Goal: Transaction & Acquisition: Purchase product/service

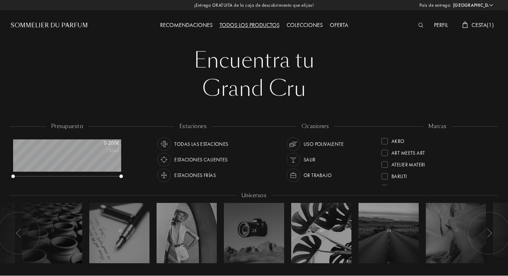
select select "ES"
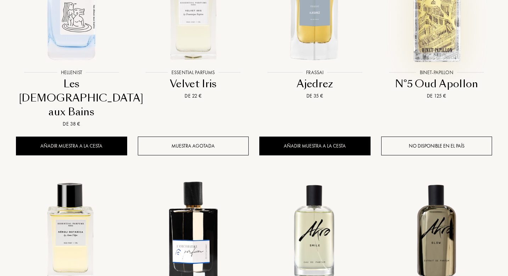
scroll to position [365, 0]
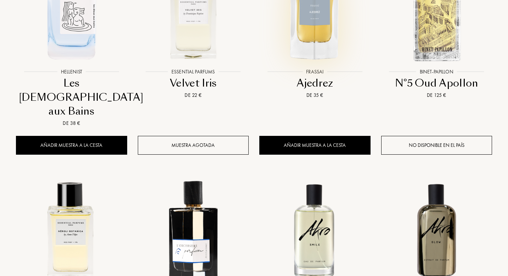
click at [323, 70] on div at bounding box center [315, 15] width 122 height 137
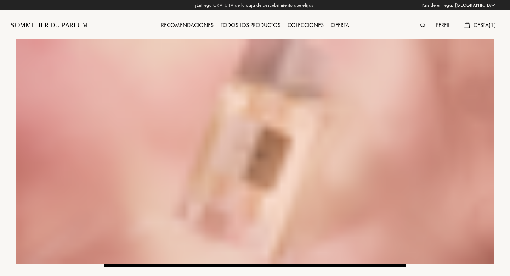
select select "ES"
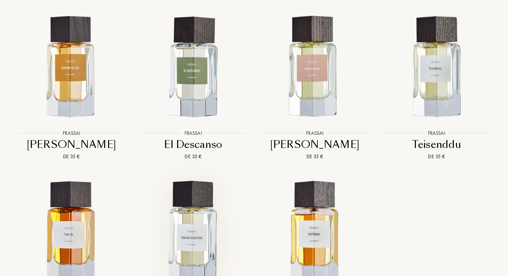
scroll to position [821, 0]
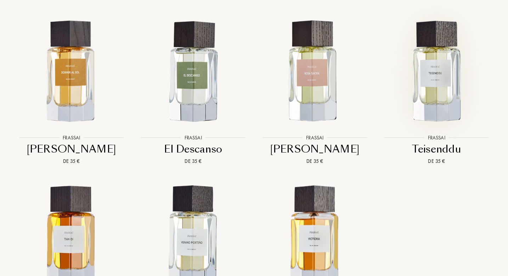
click at [442, 79] on img at bounding box center [436, 71] width 109 height 109
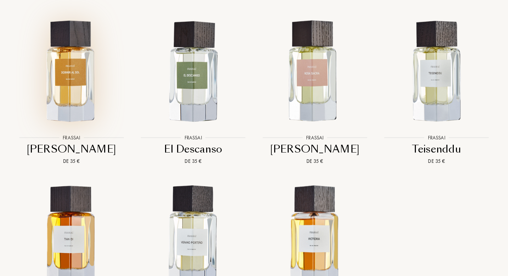
click at [85, 78] on img at bounding box center [71, 71] width 109 height 109
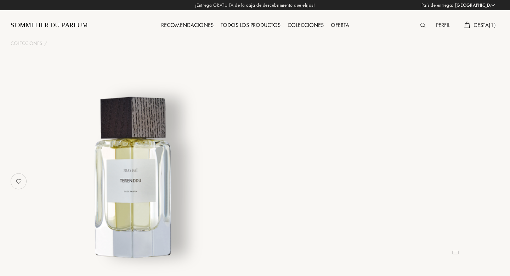
select select "ES"
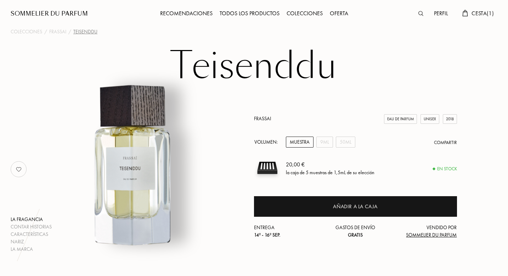
scroll to position [18, 0]
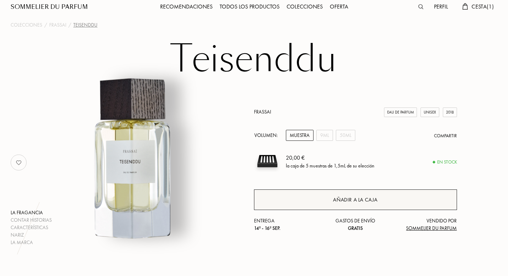
click at [329, 200] on div "Añadir a la caja" at bounding box center [355, 199] width 203 height 21
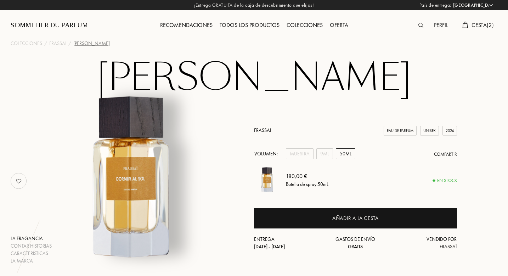
select select "ES"
click at [297, 154] on div "Muestra" at bounding box center [300, 153] width 28 height 11
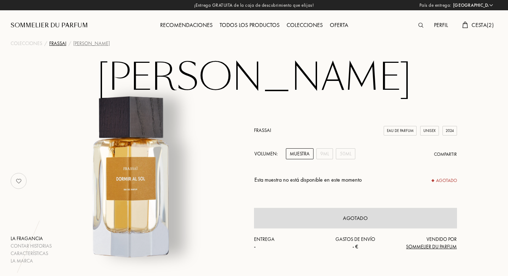
click at [62, 43] on div "Frassai" at bounding box center [57, 43] width 17 height 7
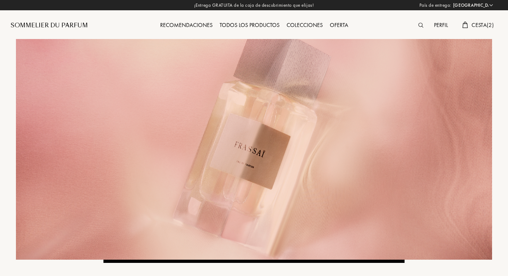
select select "ES"
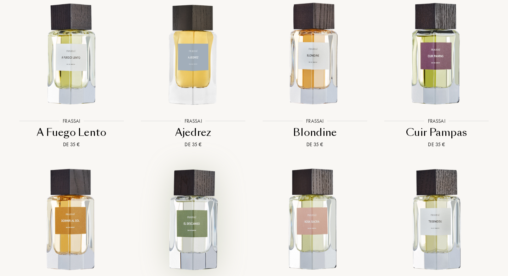
scroll to position [658, 0]
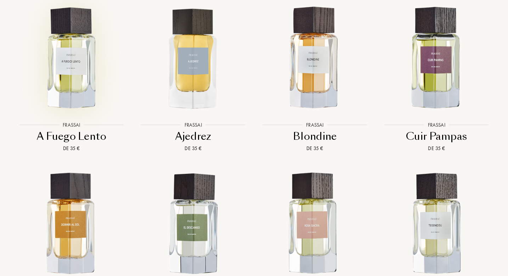
click at [84, 60] on img at bounding box center [71, 58] width 109 height 109
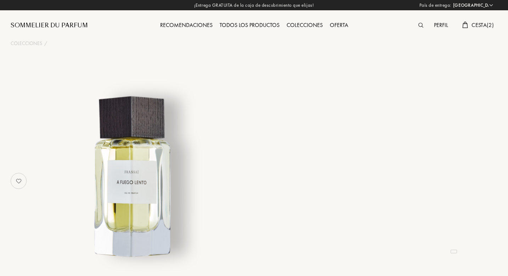
select select "ES"
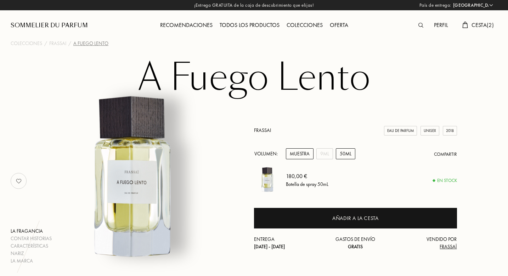
click at [296, 156] on div "Muestra" at bounding box center [300, 153] width 28 height 11
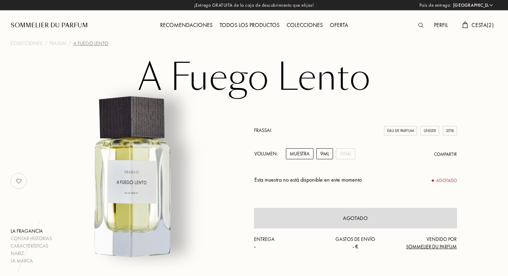
click at [327, 154] on div "9mL" at bounding box center [324, 153] width 17 height 11
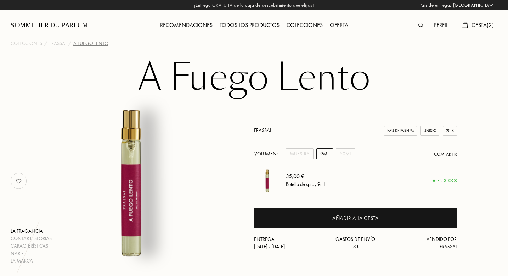
click at [265, 130] on link "Frassai" at bounding box center [262, 130] width 17 height 6
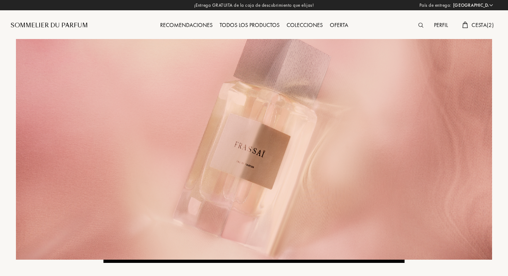
select select "ES"
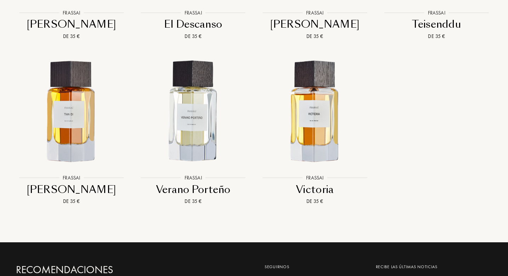
scroll to position [944, 0]
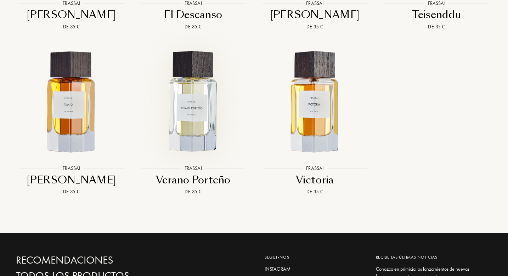
click at [196, 110] on img at bounding box center [192, 101] width 109 height 109
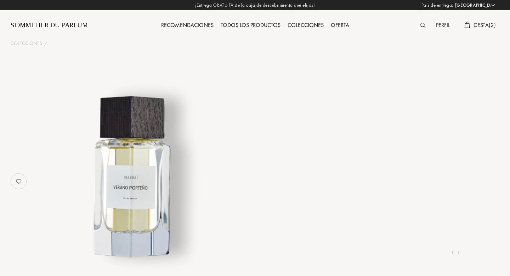
select select "ES"
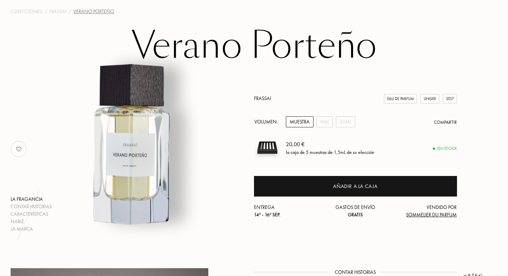
scroll to position [34, 0]
